Goal: Contribute content: Add original content to the website for others to see

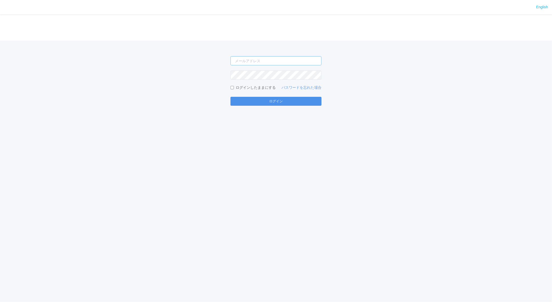
type input "[EMAIL_ADDRESS][DOMAIN_NAME]"
click at [278, 101] on button "ログイン" at bounding box center [276, 101] width 91 height 9
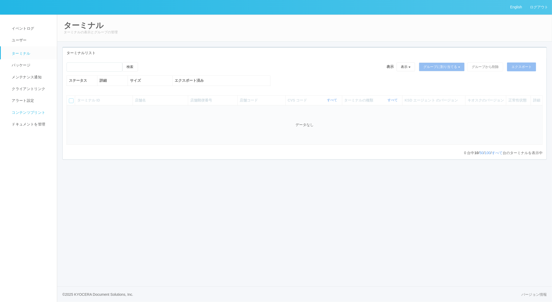
click at [19, 114] on span "コンテンツプリント" at bounding box center [27, 112] width 35 height 4
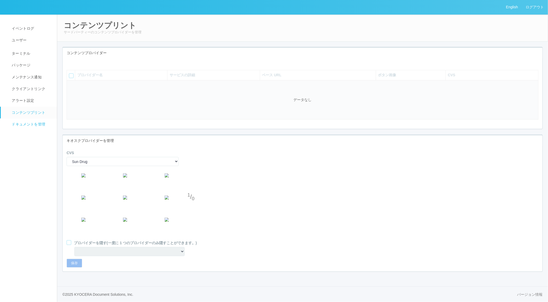
click at [20, 124] on span "ドキュメントを管理" at bounding box center [27, 124] width 35 height 4
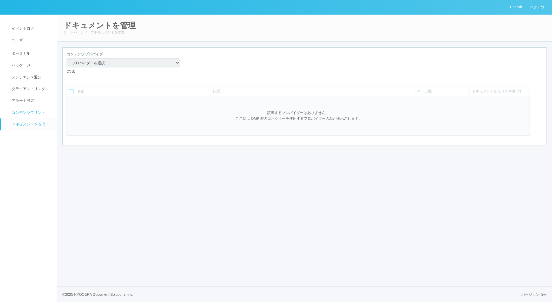
click at [20, 116] on link "コンテンツプリント" at bounding box center [31, 113] width 61 height 12
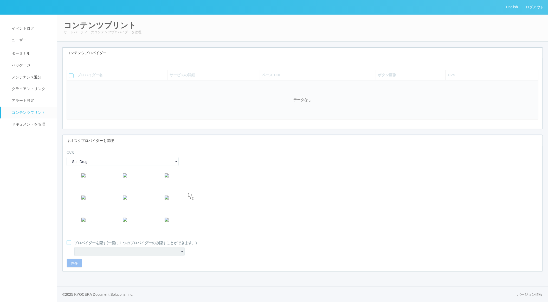
click at [70, 62] on icon at bounding box center [70, 62] width 0 height 0
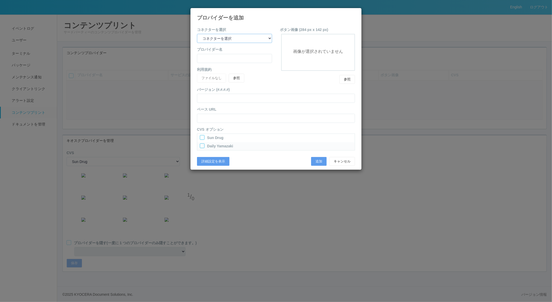
click at [249, 39] on select "コネクターを選択 yamaha-music bit omp keiba busica telecommute-support" at bounding box center [234, 38] width 75 height 9
select select "omp"
click at [197, 34] on select "コネクターを選択 yamaha-music bit omp keiba busica telecommute-support" at bounding box center [234, 38] width 75 height 9
type input "Operations Manual Print"
drag, startPoint x: 203, startPoint y: 137, endPoint x: 202, endPoint y: 140, distance: 2.8
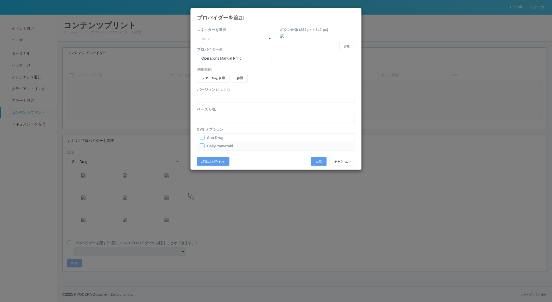
click at [202, 138] on div at bounding box center [202, 137] width 5 height 5
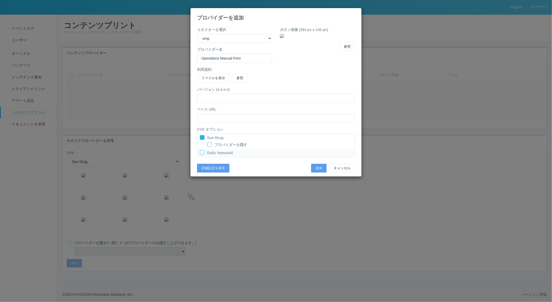
click at [201, 151] on div at bounding box center [202, 152] width 5 height 5
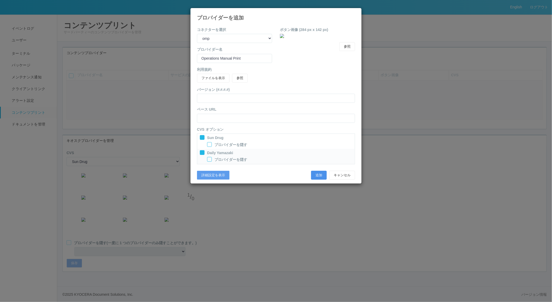
click at [322, 176] on button "追加" at bounding box center [319, 175] width 16 height 9
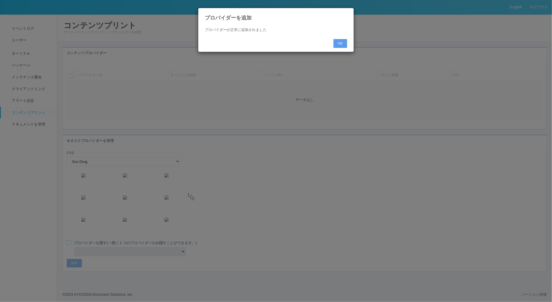
select select "0"
click at [343, 39] on button "OK" at bounding box center [341, 43] width 14 height 9
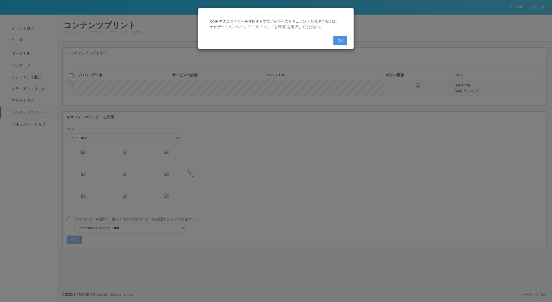
click at [341, 41] on button "OK" at bounding box center [341, 40] width 14 height 9
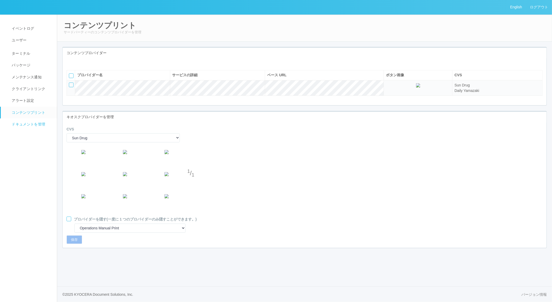
click at [21, 128] on link "ドキュメントを管理" at bounding box center [31, 124] width 61 height 12
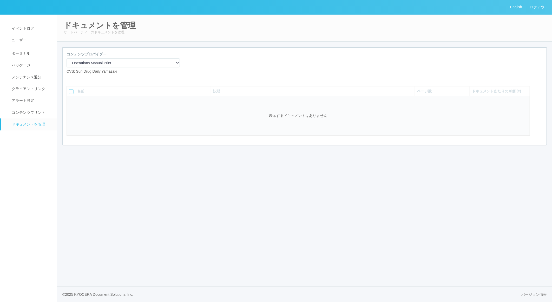
click at [70, 78] on icon at bounding box center [70, 78] width 0 height 0
select select "A4"
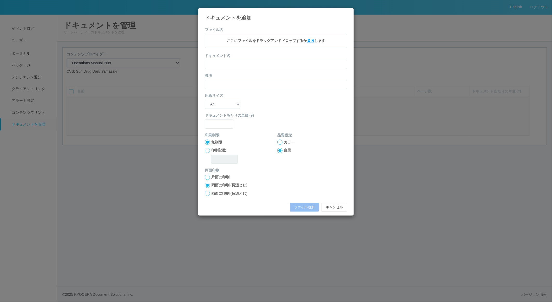
click at [313, 41] on span "参照" at bounding box center [310, 40] width 7 height 4
click at [232, 66] on input "text" at bounding box center [276, 65] width 142 height 9
type input "A4"
type input "0"
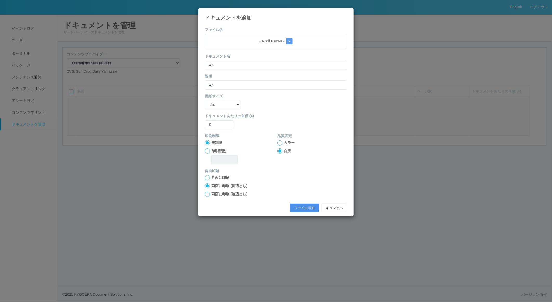
click at [295, 206] on button "ファイル追加" at bounding box center [304, 207] width 29 height 9
